Goal: Information Seeking & Learning: Learn about a topic

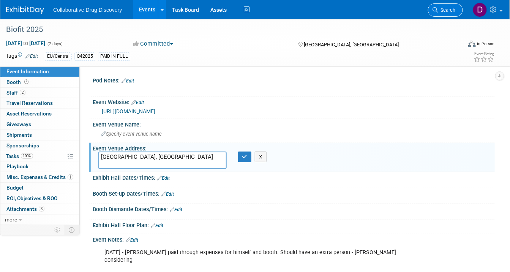
click at [448, 16] on link "Search" at bounding box center [445, 9] width 35 height 13
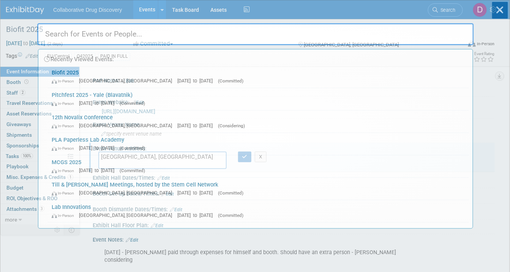
click at [444, 8] on div "Recently Viewed Events: Biofit 2025 In-Person [GEOGRAPHIC_DATA], [GEOGRAPHIC_DA…" at bounding box center [255, 114] width 437 height 228
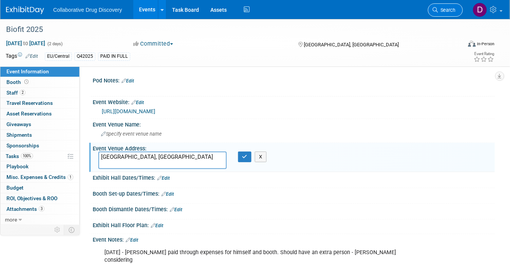
click at [440, 13] on link "Search" at bounding box center [445, 9] width 35 height 13
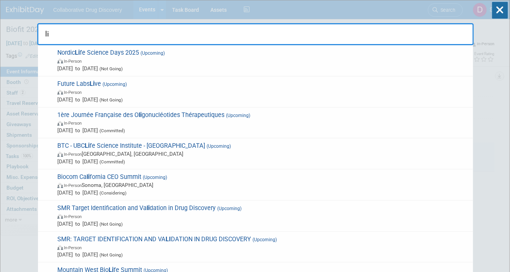
type input "l"
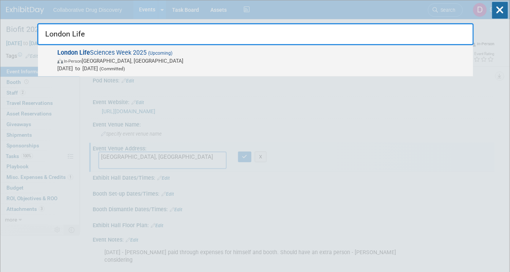
type input "London Life"
click at [243, 59] on span "In-Person [GEOGRAPHIC_DATA], [GEOGRAPHIC_DATA]" at bounding box center [263, 61] width 412 height 8
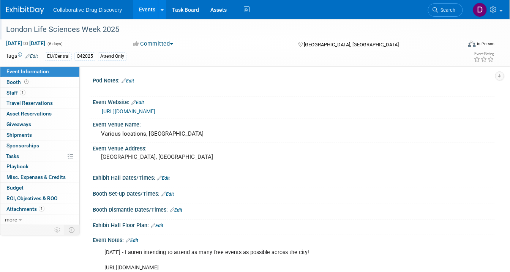
click at [55, 28] on div "London Life Sciences Week 2025" at bounding box center [228, 30] width 450 height 14
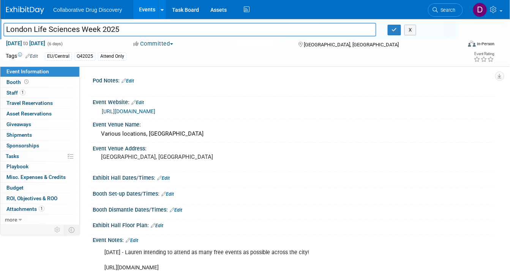
click at [55, 28] on input "London Life Sciences Week 2025" at bounding box center [189, 29] width 373 height 13
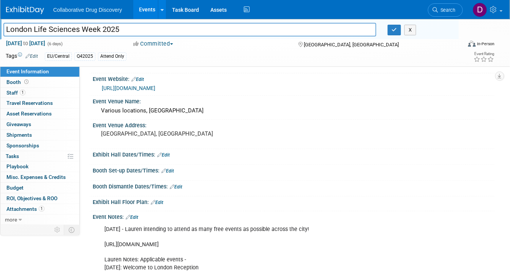
scroll to position [19, 0]
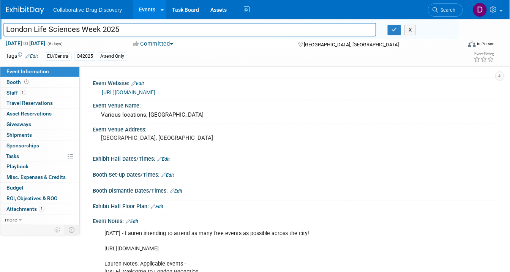
click at [145, 89] on link "https://lifesciencesweek.london/event-schedule" at bounding box center [129, 92] width 54 height 6
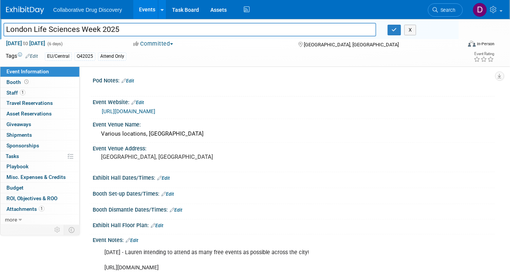
click at [22, 16] on div "Collaborative Drug Discovery Events Add Event Bulk Upload Events Shareable Even…" at bounding box center [250, 9] width 489 height 19
click at [22, 14] on img at bounding box center [25, 10] width 38 height 8
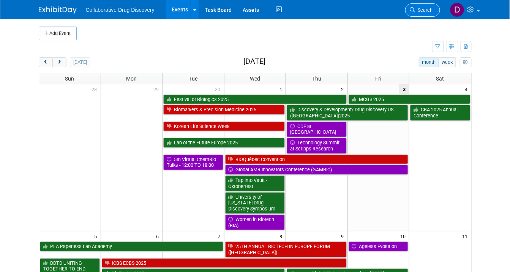
click at [416, 8] on icon at bounding box center [412, 9] width 5 height 5
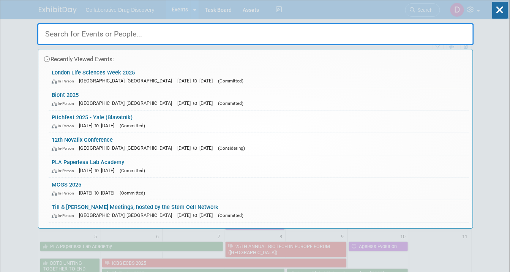
click at [85, 35] on input "text" at bounding box center [255, 34] width 437 height 22
paste input "CIRTN National Meeting 2025"
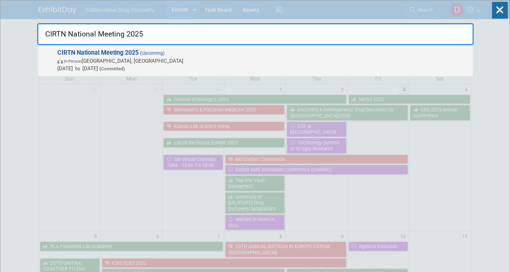
type input "CIRTN National Meeting 2025"
click at [110, 64] on span "In-Person Toronto, Canada" at bounding box center [263, 61] width 412 height 8
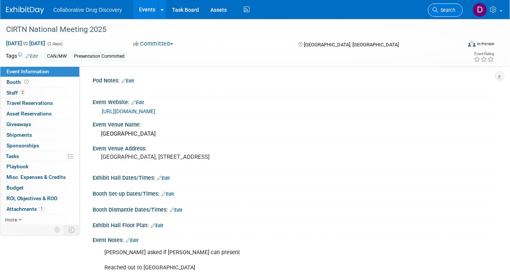
click at [457, 8] on link "Search" at bounding box center [445, 9] width 35 height 13
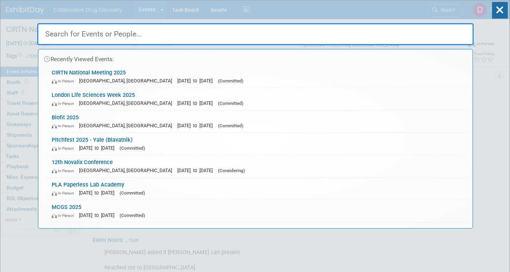
click at [86, 38] on input "text" at bounding box center [255, 34] width 437 height 22
paste input "XV11 SDDN meeting A Coruna"
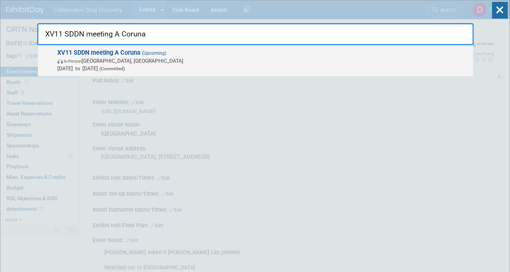
type input "XV11 SDDN meeting A Coruna"
click at [112, 57] on span "In-Person A Coruña, Spain" at bounding box center [263, 61] width 412 height 8
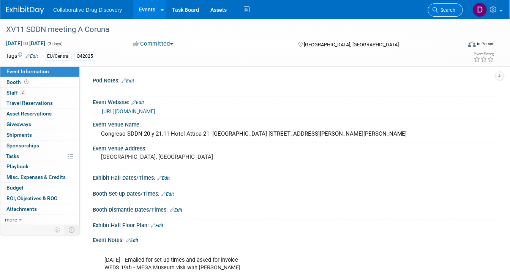
click at [437, 13] on link "Search" at bounding box center [445, 9] width 35 height 13
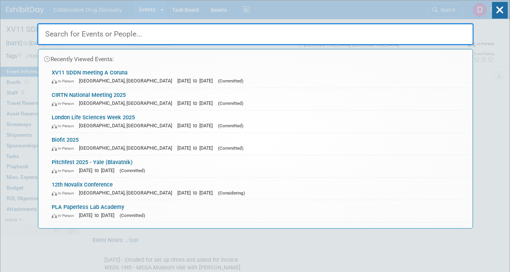
click at [77, 34] on input "text" at bounding box center [255, 34] width 437 height 22
paste input "[GEOGRAPHIC_DATA] Student (PUNDS) Symposium in Chemistry and Medicinal Chemistry"
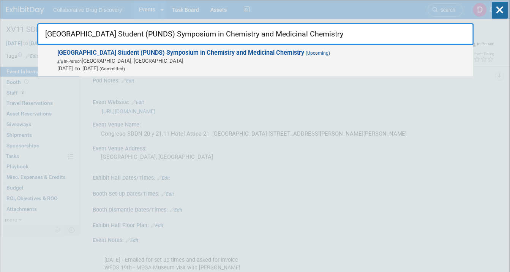
type input "[GEOGRAPHIC_DATA] Student (PUNDS) Symposium in Chemistry and Medicinal Chemistry"
click at [97, 70] on span "Nov 14, 2025 to Nov 15, 2025 (Committed)" at bounding box center [263, 69] width 412 height 8
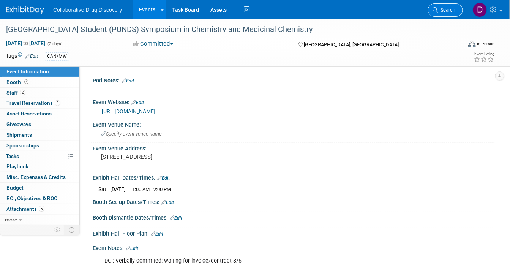
click at [442, 13] on span "Search" at bounding box center [447, 10] width 17 height 6
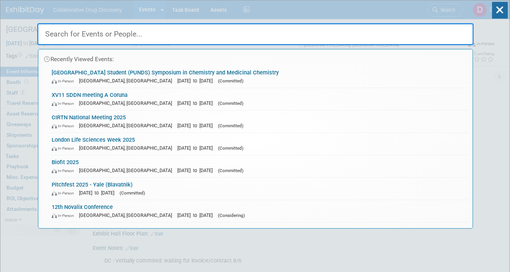
click at [73, 38] on input "text" at bounding box center [255, 34] width 437 height 22
paste input "SCI - New approaches in medicinal chemistry"
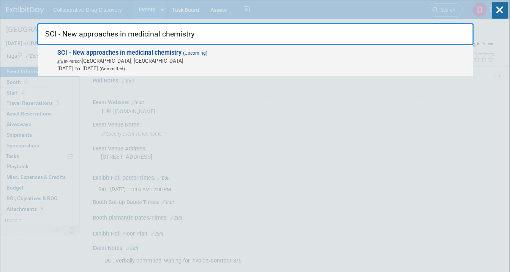
type input "SCI - New approaches in medicinal chemistry"
click at [94, 58] on span "In-Person London, United Kingdom" at bounding box center [263, 61] width 412 height 8
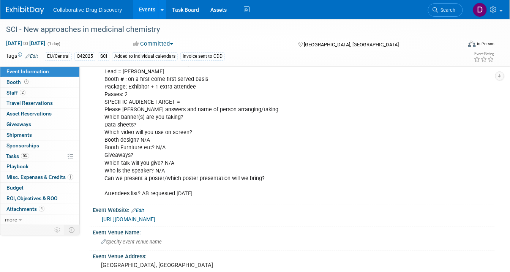
scroll to position [56, 0]
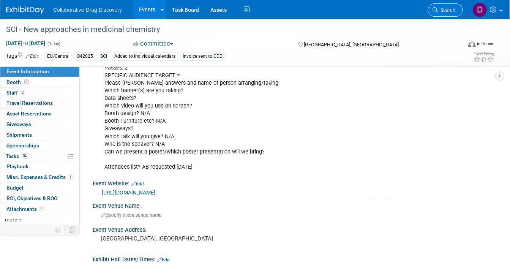
click at [431, 11] on link "Search" at bounding box center [445, 9] width 35 height 13
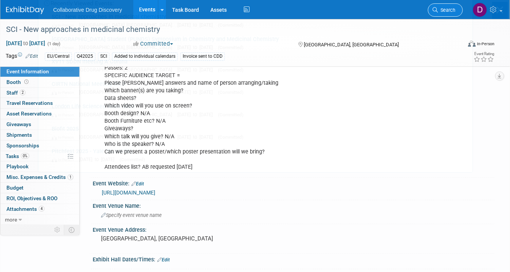
scroll to position [0, 0]
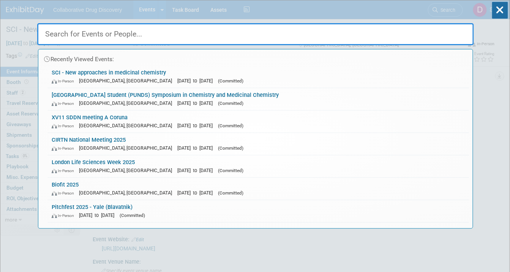
click at [169, 41] on input "text" at bounding box center [255, 34] width 437 height 22
click at [168, 37] on input "text" at bounding box center [255, 34] width 437 height 22
click at [136, 36] on input "text" at bounding box center [255, 34] width 437 height 22
paste input "BMCS New approaches to the treatment of [PERSON_NAME]"
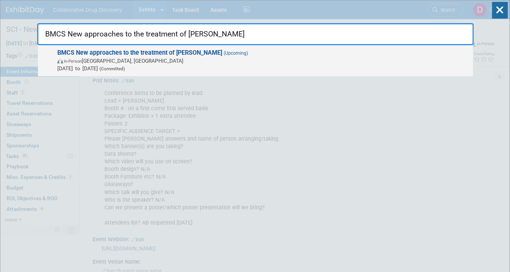
type input "BMCS New approaches to the treatment of [PERSON_NAME]"
click at [127, 63] on span "In-Person London, United Kingdom" at bounding box center [263, 61] width 412 height 8
